Goal: Transaction & Acquisition: Purchase product/service

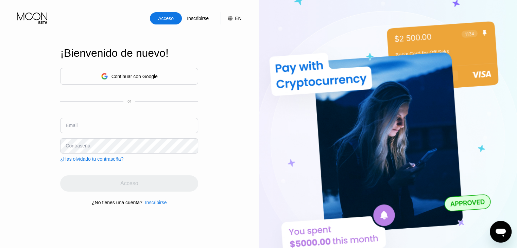
drag, startPoint x: 168, startPoint y: 18, endPoint x: 171, endPoint y: 36, distance: 17.7
click at [168, 19] on div "Acceso" at bounding box center [165, 18] width 17 height 7
click at [145, 76] on div "Continuar con Google" at bounding box center [134, 76] width 46 height 5
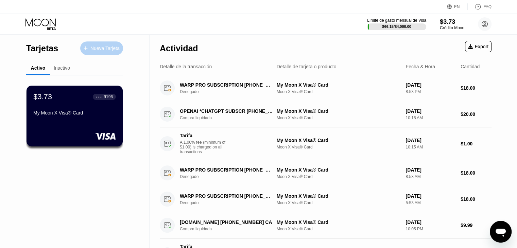
click at [119, 52] on div "Nueva Tarjeta" at bounding box center [101, 48] width 43 height 14
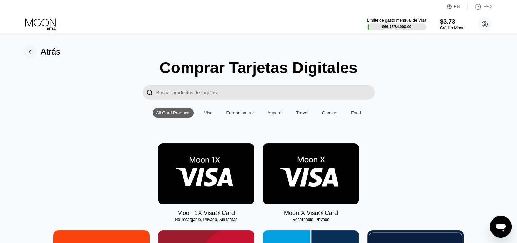
scroll to position [102, 0]
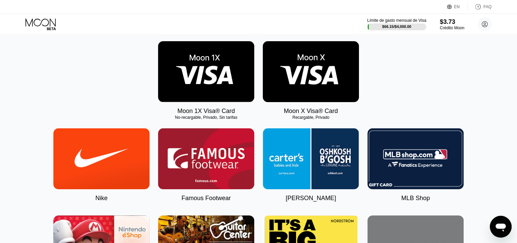
click at [300, 85] on img at bounding box center [311, 71] width 96 height 61
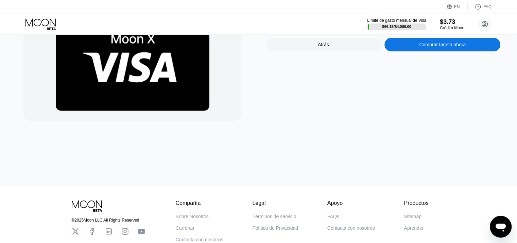
scroll to position [1, 0]
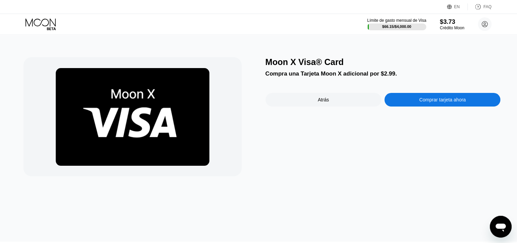
click at [482, 8] on div "FAQ" at bounding box center [480, 6] width 24 height 7
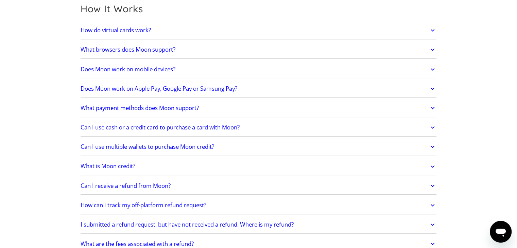
scroll to position [204, 0]
click at [262, 89] on link "Does Moon work on Apple Pay, Google Pay or Samsung Pay?" at bounding box center [259, 88] width 356 height 14
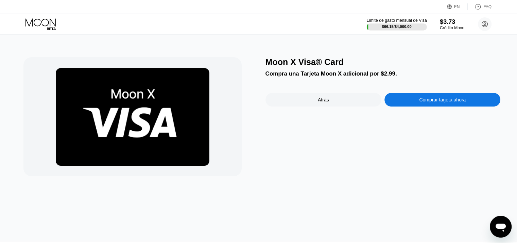
click at [397, 19] on div "Límite de gasto mensual de Visa" at bounding box center [396, 20] width 60 height 5
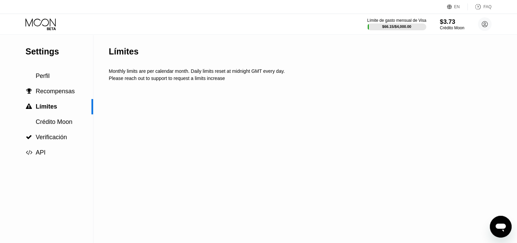
click at [45, 47] on div "Settings" at bounding box center [59, 52] width 68 height 10
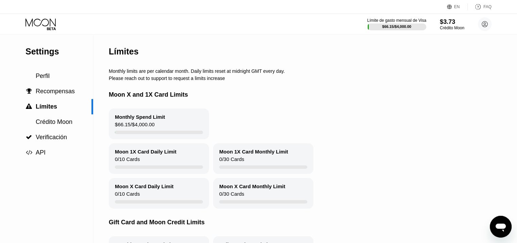
click at [47, 20] on icon at bounding box center [41, 24] width 32 height 12
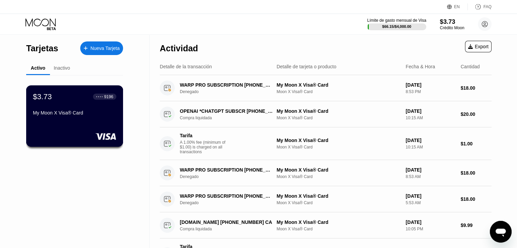
click at [79, 109] on div "$3.73 ● ● ● ● 9196 My Moon X Visa® Card" at bounding box center [74, 105] width 83 height 26
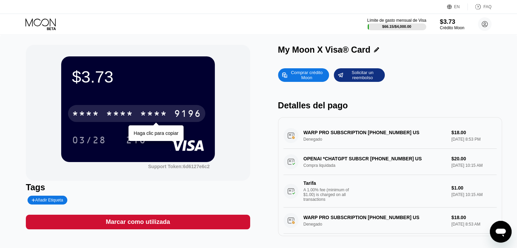
click at [159, 115] on div "* * * *" at bounding box center [153, 114] width 27 height 11
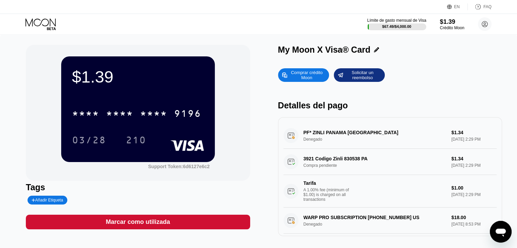
click at [309, 137] on div "PF* ZINLI [GEOGRAPHIC_DATA] [GEOGRAPHIC_DATA] Denegado $1.34 [DATE] 2:29 PM" at bounding box center [389, 136] width 213 height 26
click at [349, 135] on div "PF* ZINLI PANAMA PA Denegado $1.34 Aug 23, 2025 2:29 PM" at bounding box center [389, 136] width 213 height 26
click at [352, 162] on div "3921 Codigo Zinli 830538 PA Compra pendiente $1.34 Aug 23, 2025 2:29 PM Tarifa …" at bounding box center [389, 178] width 213 height 59
click at [402, 22] on div "Límite de gasto mensual de Visa" at bounding box center [396, 20] width 60 height 5
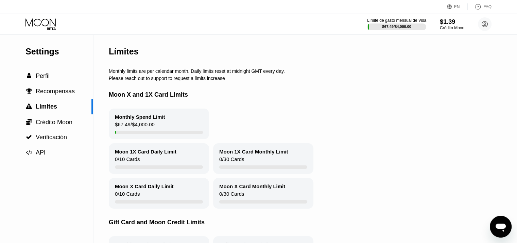
click at [48, 14] on div "Límite de gasto mensual de Visa $67.49 / $4,000.00 $1.39 Crédito Moon Enrique C…" at bounding box center [258, 24] width 517 height 20
click at [48, 21] on icon at bounding box center [40, 22] width 30 height 8
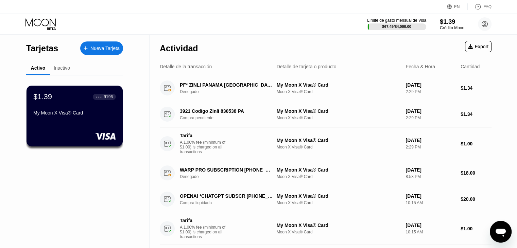
click at [448, 25] on div "$1.39" at bounding box center [452, 21] width 24 height 7
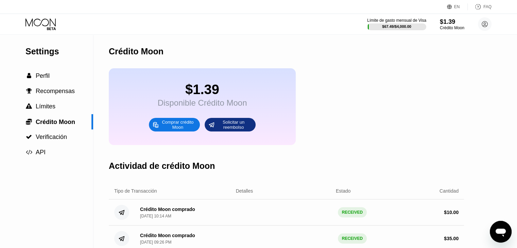
click at [163, 130] on div "Comprar crédito Moon" at bounding box center [177, 124] width 37 height 11
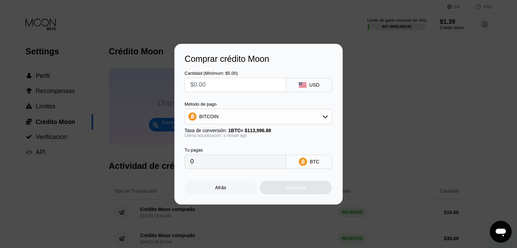
click at [213, 83] on input "text" at bounding box center [235, 85] width 90 height 14
type input "$29"
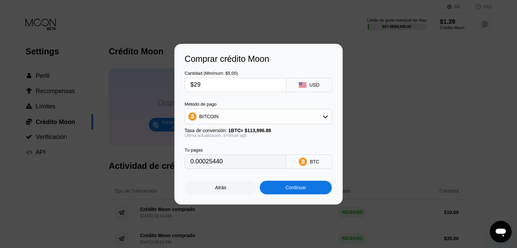
type input "0.00025440"
type input "$2"
type input "0.00001755"
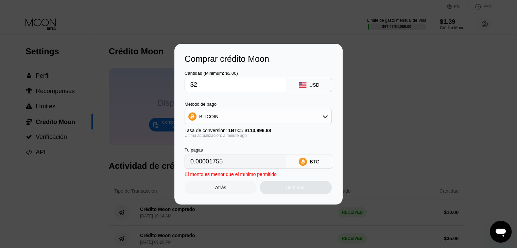
type input "$20"
type input "0.00017545"
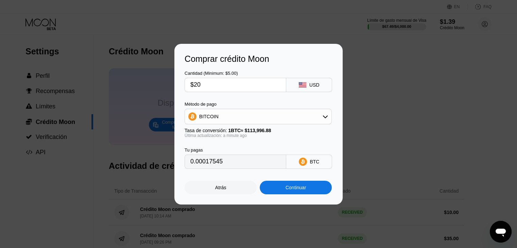
type input "$20"
click at [300, 189] on div "Continuar" at bounding box center [296, 187] width 21 height 5
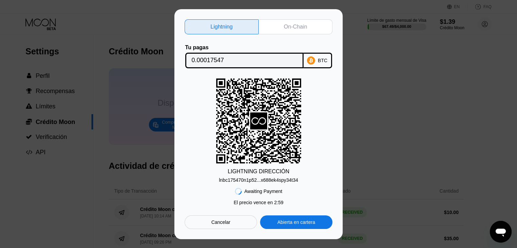
click at [262, 183] on div "lnbc175470n1p52...x688ek4spy34t34" at bounding box center [258, 179] width 79 height 5
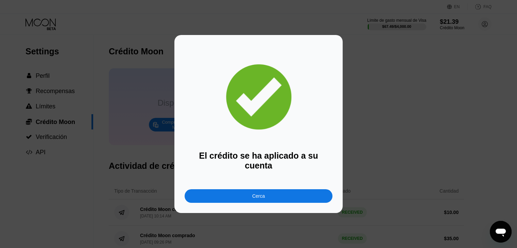
click at [131, 91] on div "El crédito se ha aplicado a su cuenta Cerca" at bounding box center [258, 124] width 517 height 178
click at [254, 193] on div "Cerca" at bounding box center [258, 195] width 13 height 5
click at [256, 194] on div "Cerca" at bounding box center [258, 195] width 13 height 5
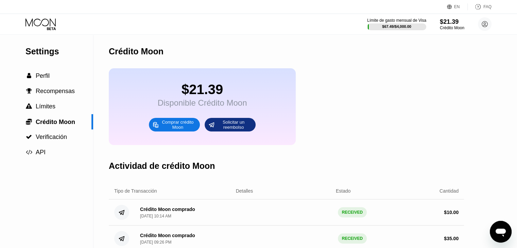
click at [44, 19] on icon at bounding box center [41, 24] width 32 height 12
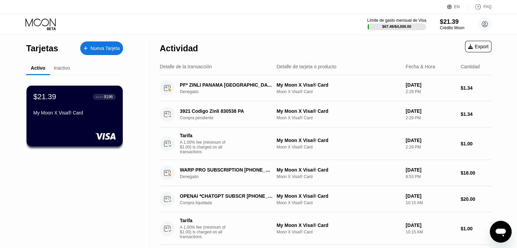
click at [74, 115] on div "My Moon X Visa® Card" at bounding box center [74, 112] width 83 height 5
